Goal: Transaction & Acquisition: Purchase product/service

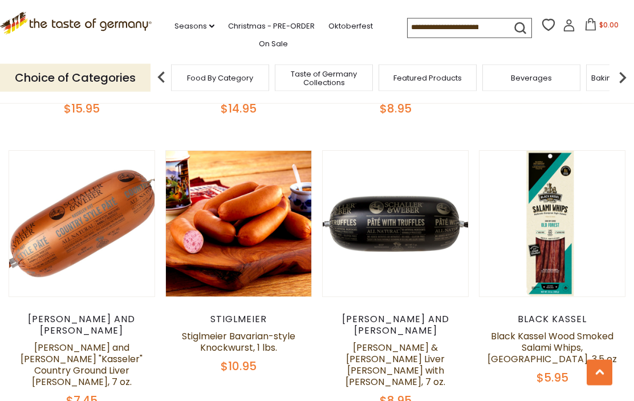
scroll to position [1376, 0]
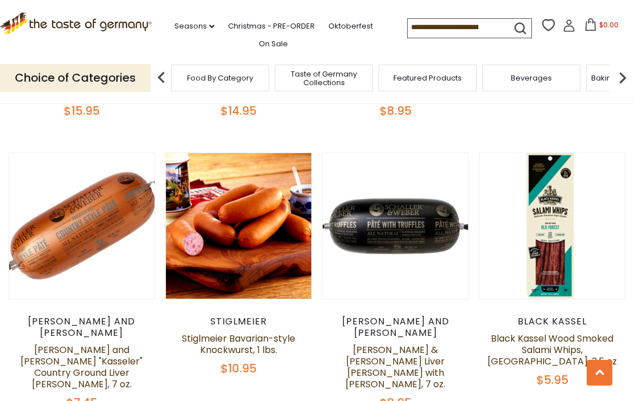
click at [86, 343] on link "[PERSON_NAME] and [PERSON_NAME] "Kasseler" Country Ground Liver [PERSON_NAME], …" at bounding box center [82, 366] width 122 height 47
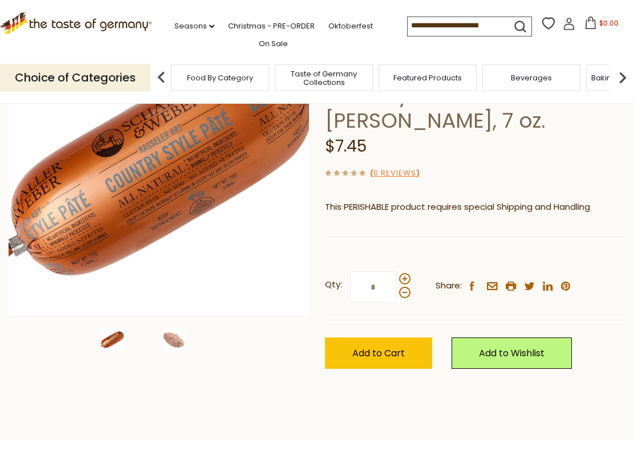
scroll to position [155, 0]
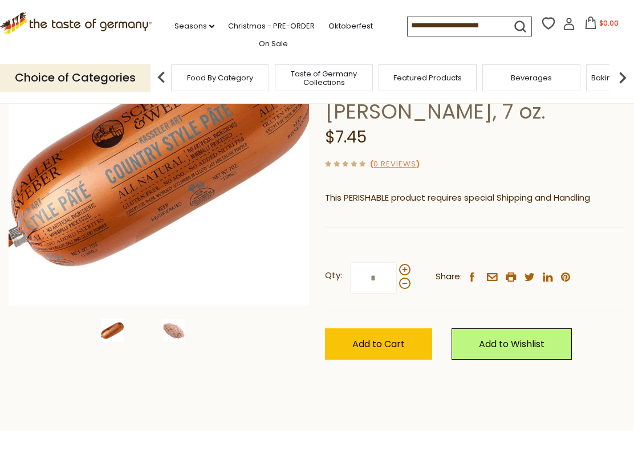
click at [396, 338] on span "Add to Cart" at bounding box center [379, 344] width 52 height 13
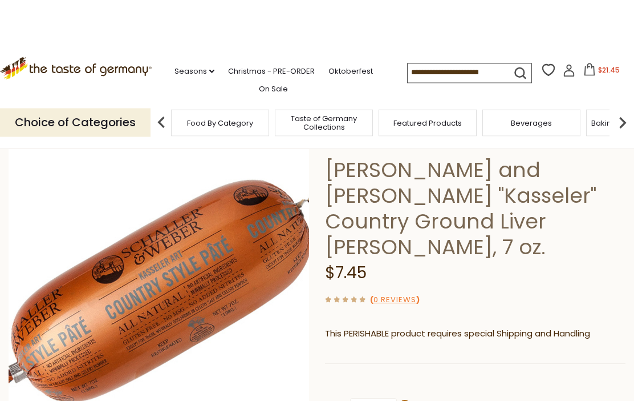
scroll to position [0, 0]
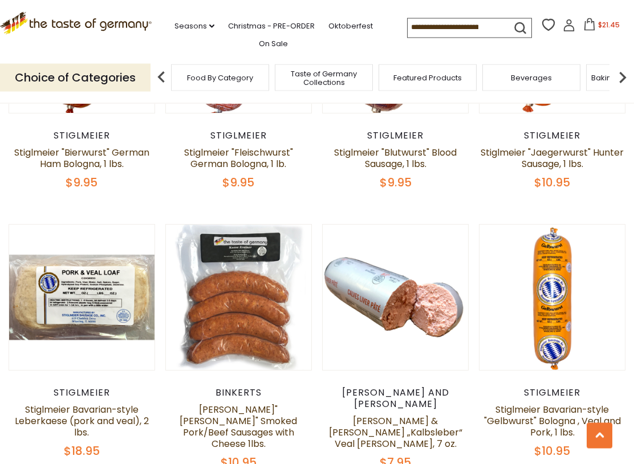
scroll to position [2136, 0]
click at [406, 400] on link "Schaller & Weber „Kalbsleber“ Veal Pate, 7 oz." at bounding box center [396, 433] width 134 height 36
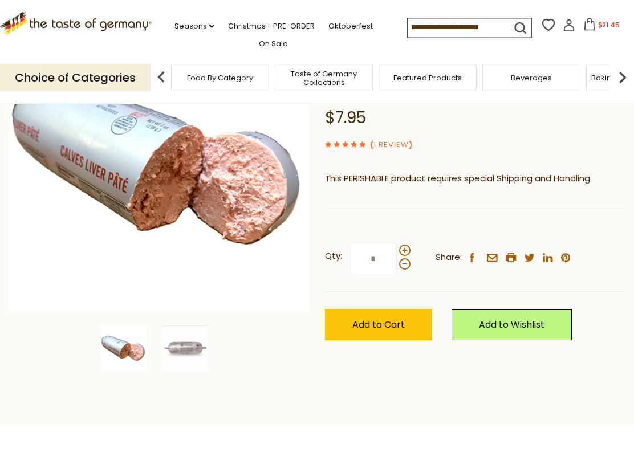
scroll to position [149, 0]
click at [393, 318] on span "Add to Cart" at bounding box center [379, 324] width 52 height 13
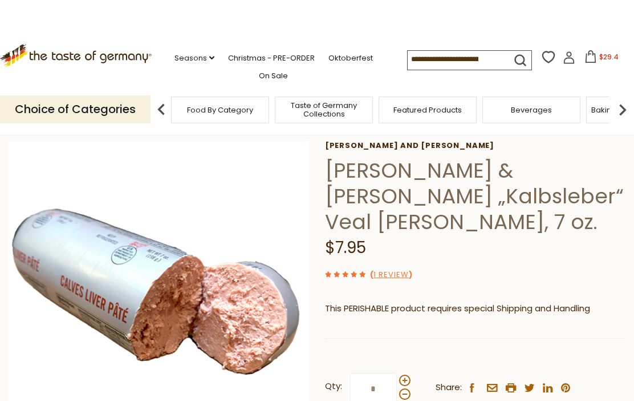
scroll to position [0, 0]
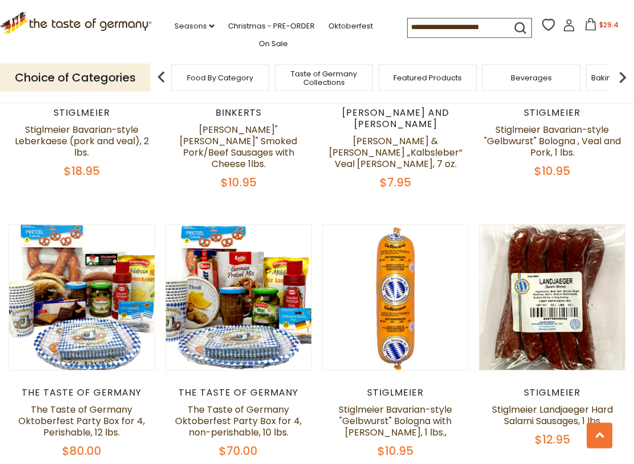
scroll to position [2417, 0]
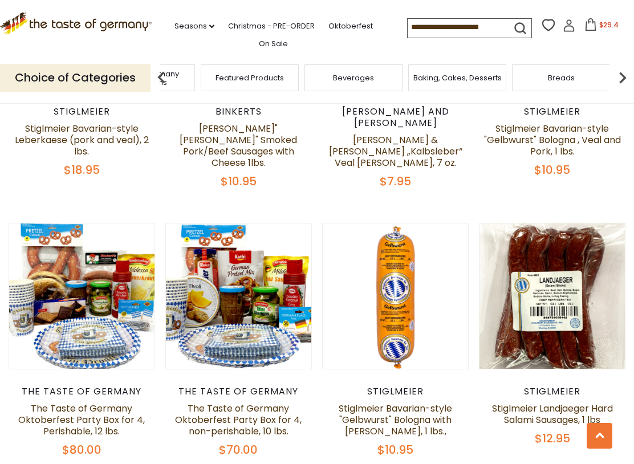
click at [192, 74] on span "Taste of Germany Collections" at bounding box center [145, 78] width 91 height 17
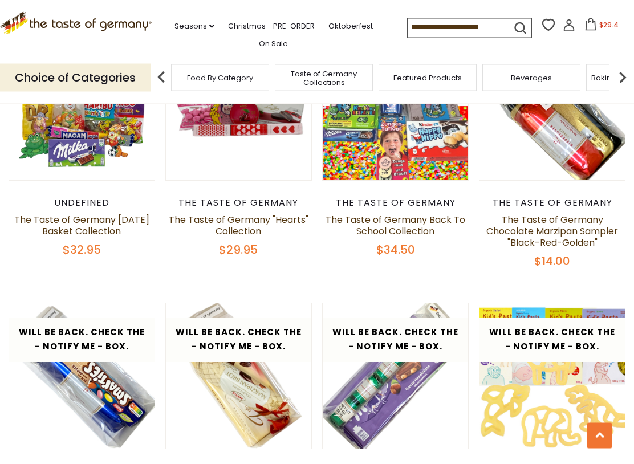
scroll to position [1828, 0]
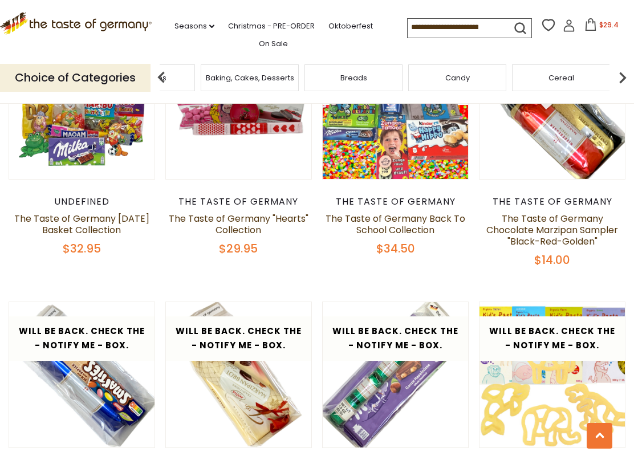
click at [628, 74] on img at bounding box center [623, 77] width 23 height 23
click at [627, 72] on img at bounding box center [623, 77] width 23 height 23
click at [632, 74] on img at bounding box center [623, 77] width 23 height 23
click at [623, 75] on img at bounding box center [623, 77] width 23 height 23
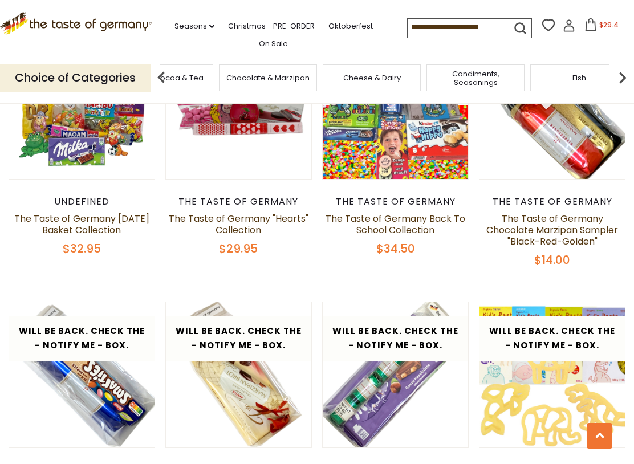
click at [629, 77] on img at bounding box center [623, 77] width 23 height 23
click at [207, 76] on div "Fish" at bounding box center [158, 77] width 98 height 27
click at [625, 78] on img at bounding box center [623, 77] width 23 height 23
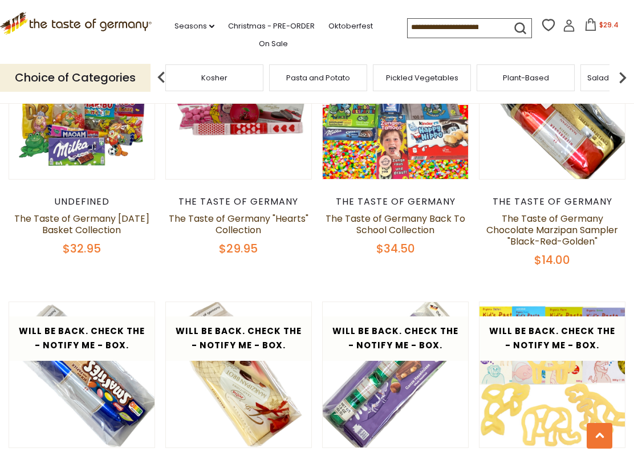
click at [628, 71] on img at bounding box center [623, 77] width 23 height 23
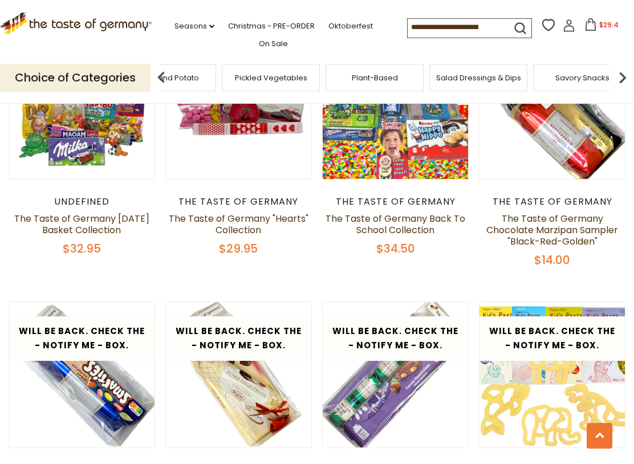
click at [629, 71] on img at bounding box center [623, 77] width 23 height 23
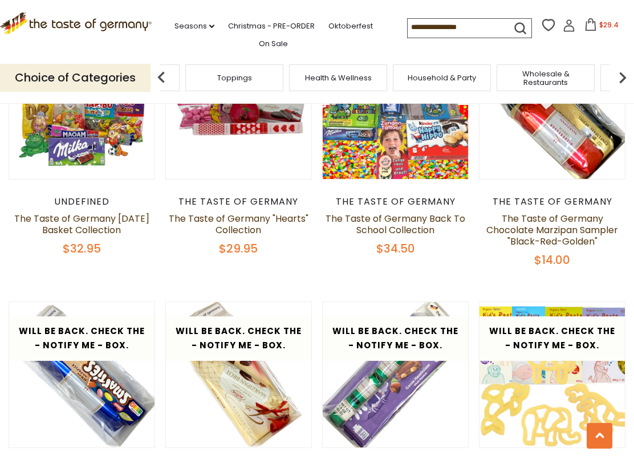
click at [284, 76] on div "Toppings" at bounding box center [234, 77] width 98 height 27
click at [161, 76] on span "Soups & Sauces" at bounding box center [131, 78] width 60 height 9
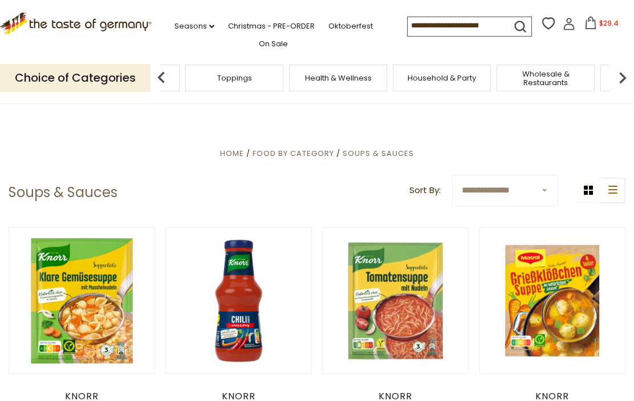
click at [252, 74] on span "Toppings" at bounding box center [234, 78] width 35 height 9
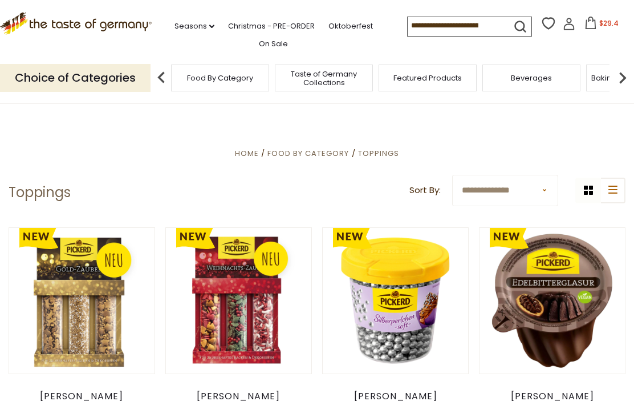
click at [424, 21] on input at bounding box center [456, 25] width 96 height 16
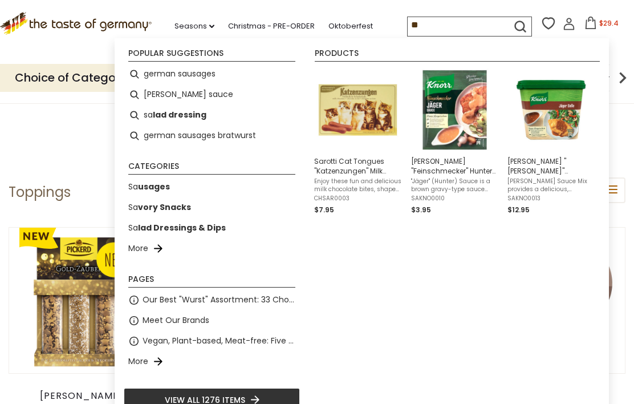
click at [210, 72] on li "german sausages" at bounding box center [212, 74] width 176 height 21
type input "**********"
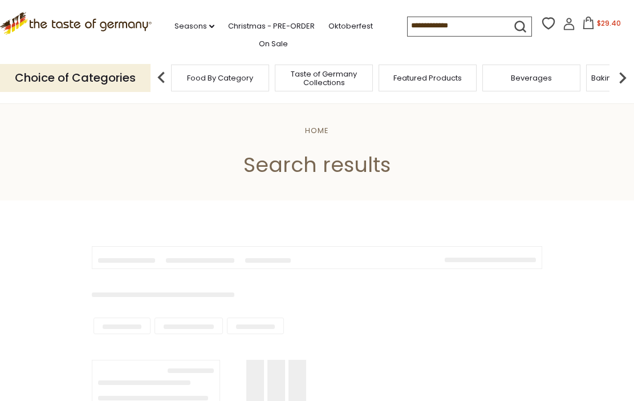
type input "**********"
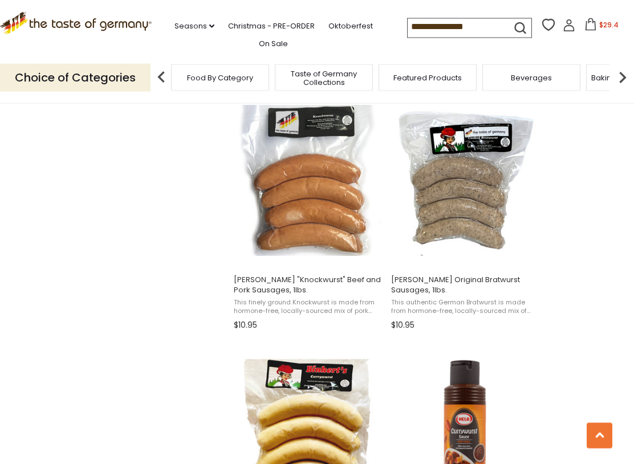
scroll to position [1465, 0]
click at [317, 200] on img at bounding box center [307, 180] width 151 height 151
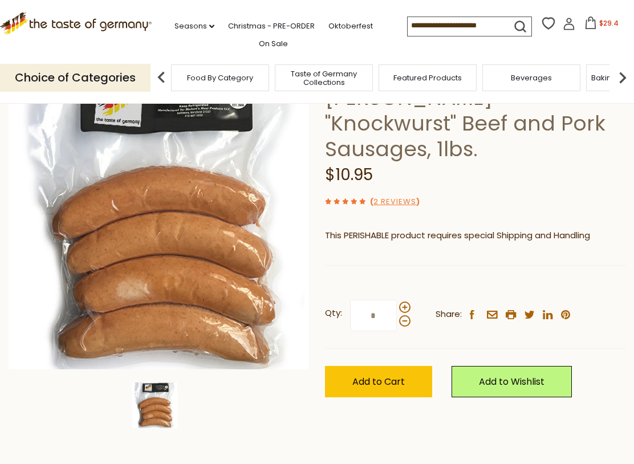
scroll to position [115, 0]
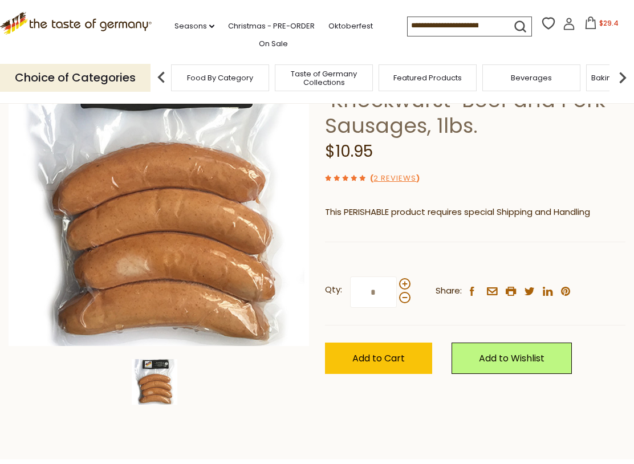
click at [409, 278] on span at bounding box center [404, 283] width 11 height 11
click at [397, 277] on input "*" at bounding box center [373, 292] width 47 height 31
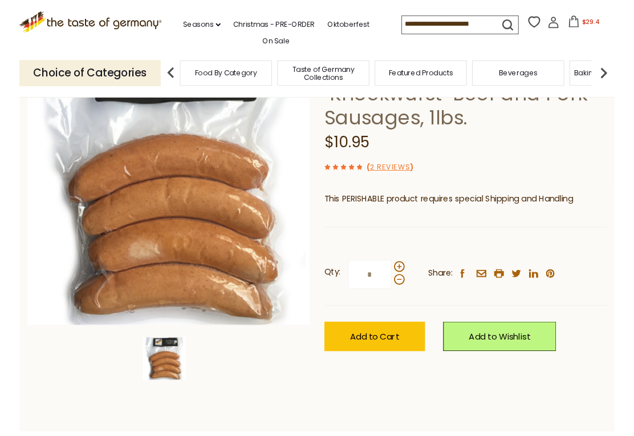
scroll to position [115, 0]
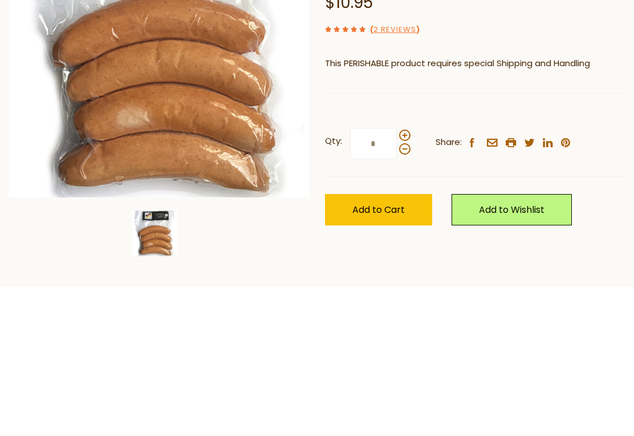
click at [409, 293] on span at bounding box center [404, 298] width 11 height 11
click at [397, 277] on input "*" at bounding box center [373, 292] width 47 height 31
click at [407, 279] on div at bounding box center [404, 291] width 11 height 25
click at [397, 277] on input "*" at bounding box center [373, 292] width 47 height 31
click at [407, 279] on span at bounding box center [404, 284] width 11 height 11
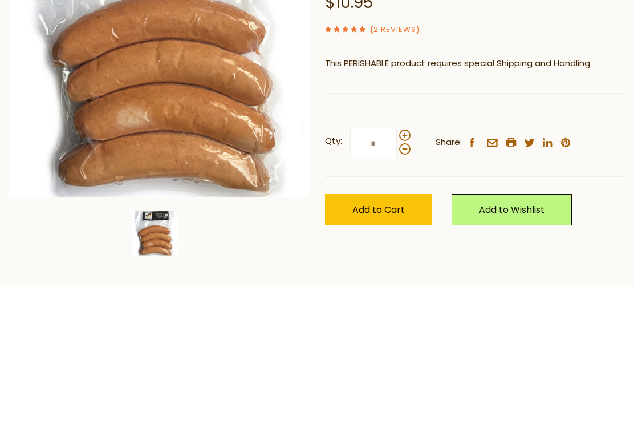
click at [397, 277] on input "*" at bounding box center [373, 292] width 47 height 31
click at [406, 293] on span at bounding box center [404, 298] width 11 height 11
click at [397, 277] on input "*" at bounding box center [373, 292] width 47 height 31
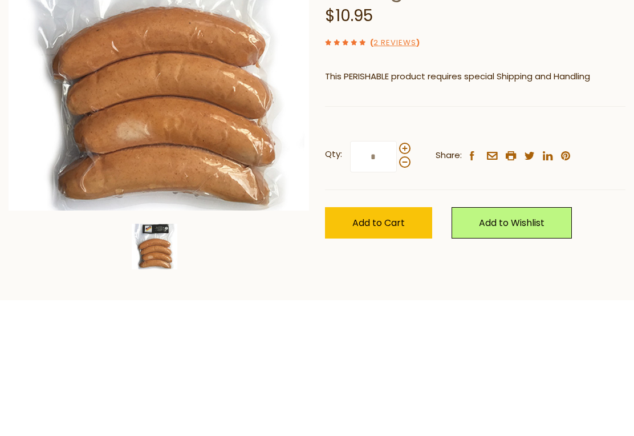
click at [408, 279] on span at bounding box center [404, 284] width 11 height 11
click at [397, 277] on input "*" at bounding box center [373, 292] width 47 height 31
click at [408, 293] on span at bounding box center [404, 298] width 11 height 11
click at [397, 277] on input "*" at bounding box center [373, 292] width 47 height 31
click at [408, 279] on span at bounding box center [404, 284] width 11 height 11
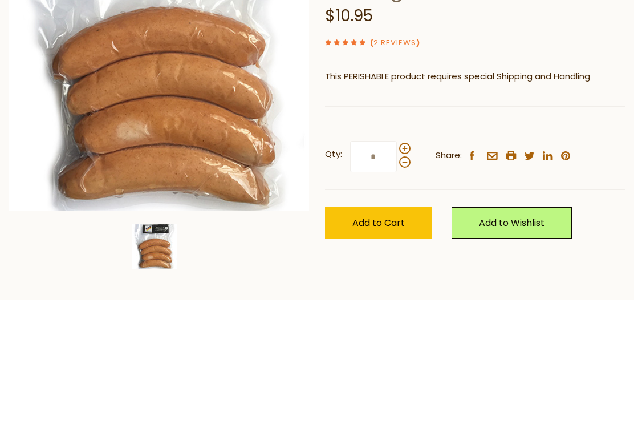
click at [397, 277] on input "*" at bounding box center [373, 292] width 47 height 31
click at [541, 90] on div "Binkerts Binkert's "Knockwurst" Beef and Pork Sausages, 1lbs. $10.95 ( 2 Review…" at bounding box center [475, 223] width 301 height 355
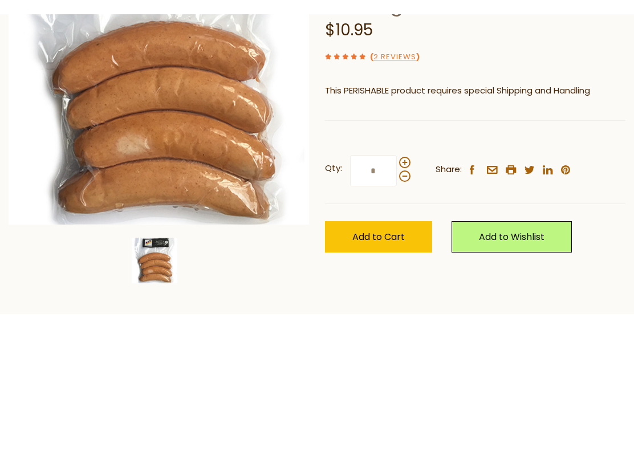
scroll to position [251, 0]
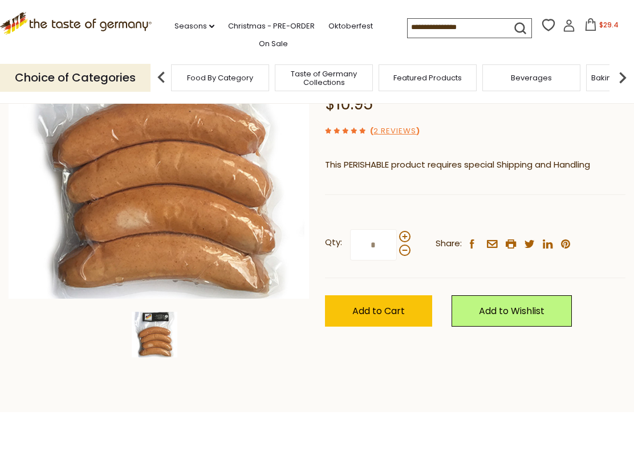
click at [407, 245] on span at bounding box center [404, 250] width 11 height 11
click at [397, 229] on input "*" at bounding box center [373, 244] width 47 height 31
type input "*"
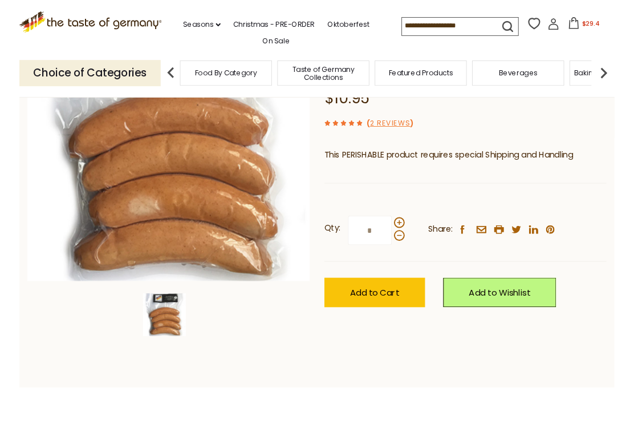
scroll to position [162, 0]
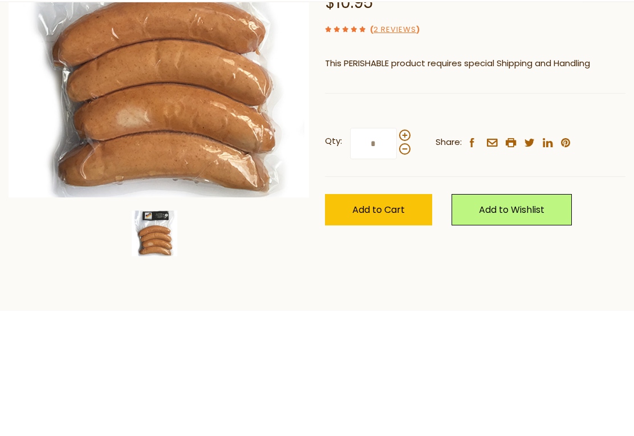
click at [391, 305] on span "Add to Cart" at bounding box center [379, 311] width 52 height 13
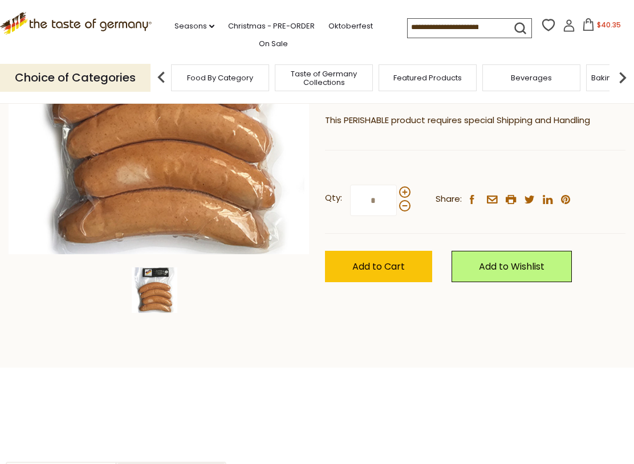
scroll to position [221, 0]
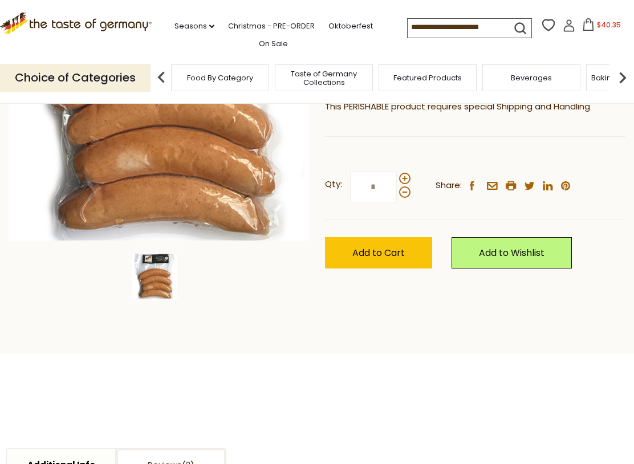
click at [386, 246] on span "Add to Cart" at bounding box center [379, 252] width 52 height 13
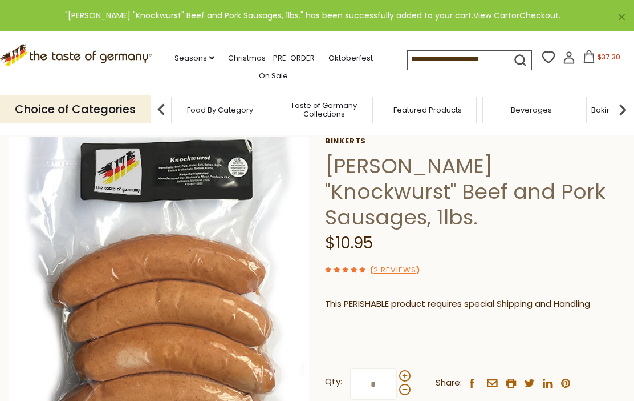
scroll to position [0, 0]
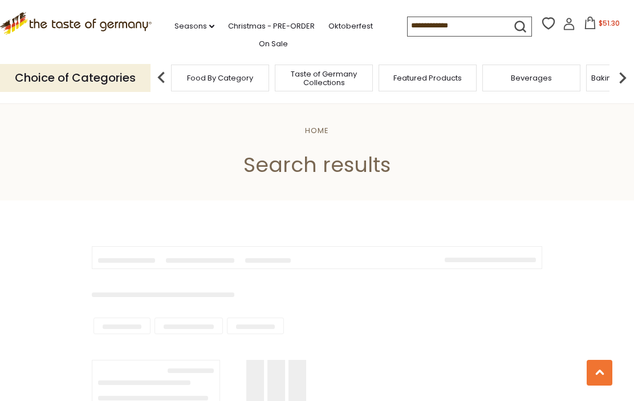
type input "**********"
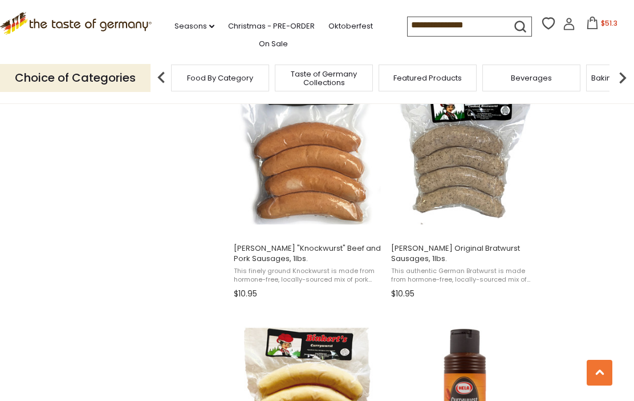
click at [506, 222] on button "View product" at bounding box center [465, 222] width 150 height 25
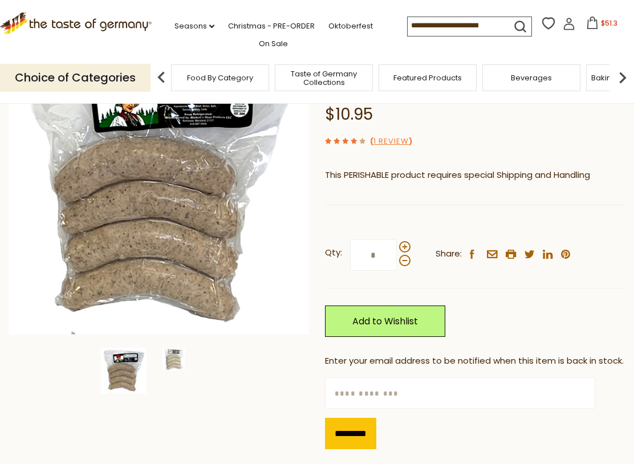
scroll to position [128, 0]
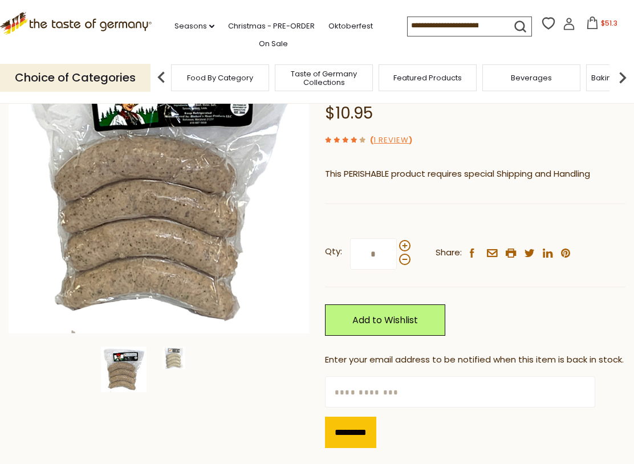
click at [406, 244] on span at bounding box center [404, 245] width 11 height 11
click at [397, 244] on input "*" at bounding box center [373, 254] width 47 height 31
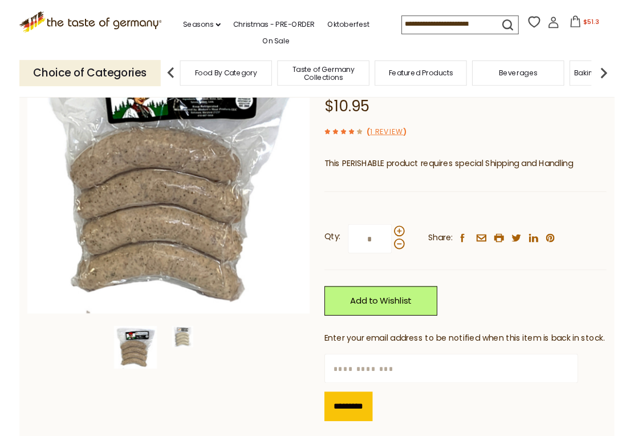
scroll to position [127, 0]
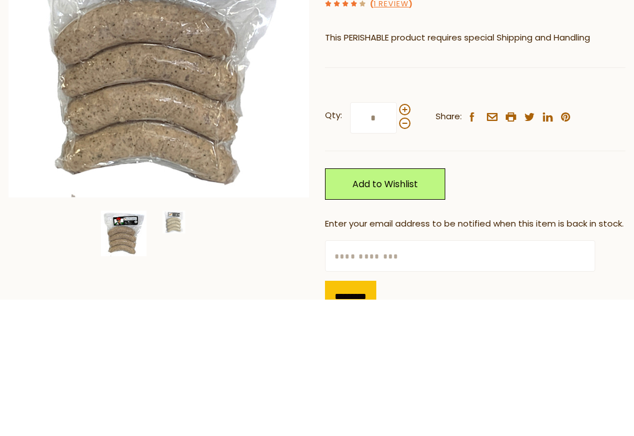
click at [407, 254] on span at bounding box center [404, 259] width 11 height 11
click at [397, 239] on input "*" at bounding box center [373, 254] width 47 height 31
type input "*"
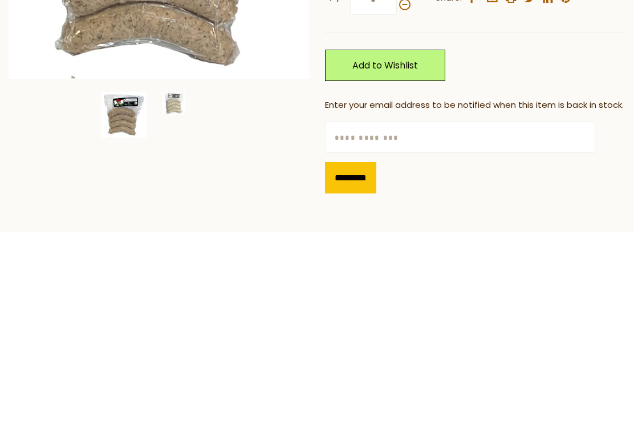
scroll to position [179, 0]
